Goal: Transaction & Acquisition: Purchase product/service

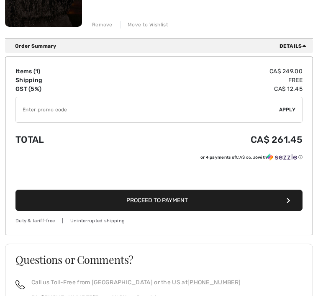
scroll to position [217, 0]
click at [288, 202] on icon "button" at bounding box center [288, 200] width 4 height 6
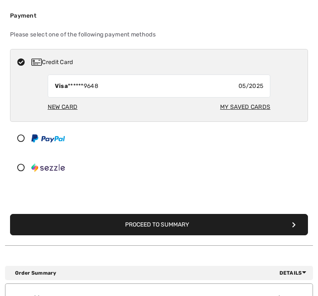
scroll to position [155, 0]
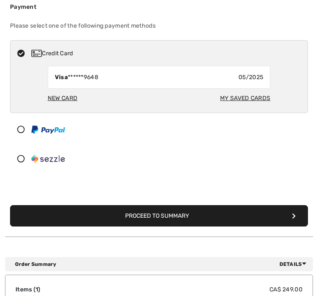
click at [293, 218] on icon "submit" at bounding box center [294, 216] width 4 height 6
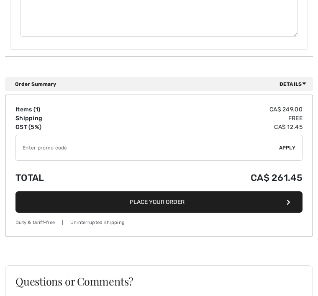
scroll to position [662, 0]
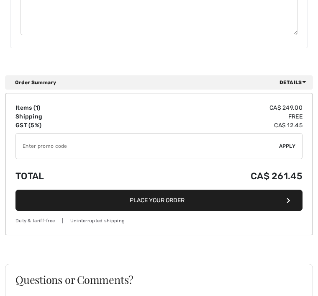
click at [285, 195] on button "Place Your Order" at bounding box center [158, 200] width 287 height 21
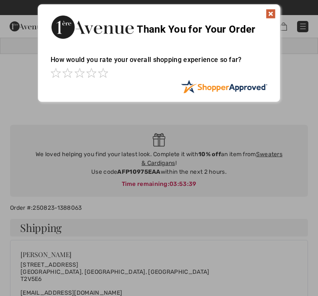
click at [271, 17] on img at bounding box center [270, 14] width 10 height 10
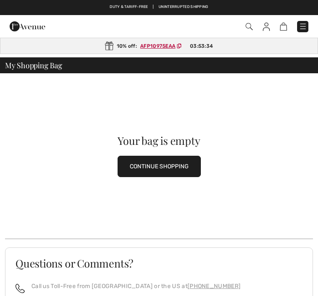
checkbox input "true"
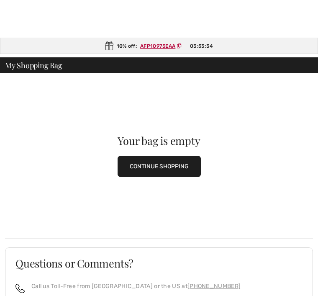
scroll to position [104, 0]
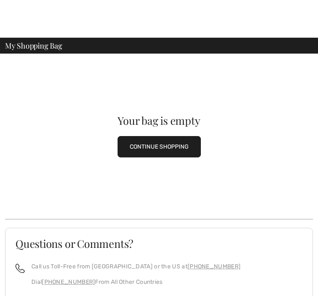
scroll to position [84, 0]
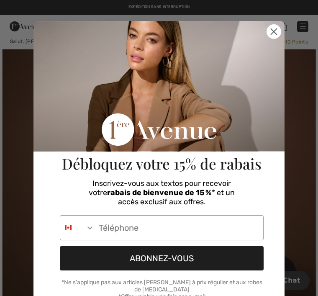
click at [269, 30] on circle "Close dialog" at bounding box center [274, 32] width 14 height 14
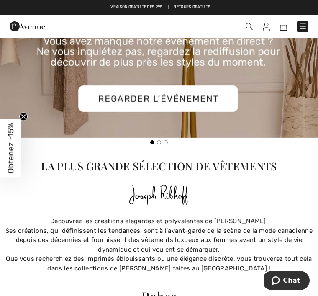
scroll to position [920, 0]
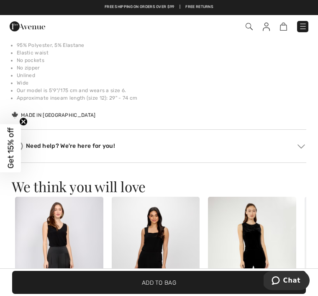
scroll to position [431, 0]
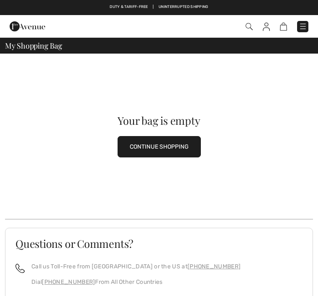
scroll to position [84, 0]
